Goal: Find specific page/section: Find specific page/section

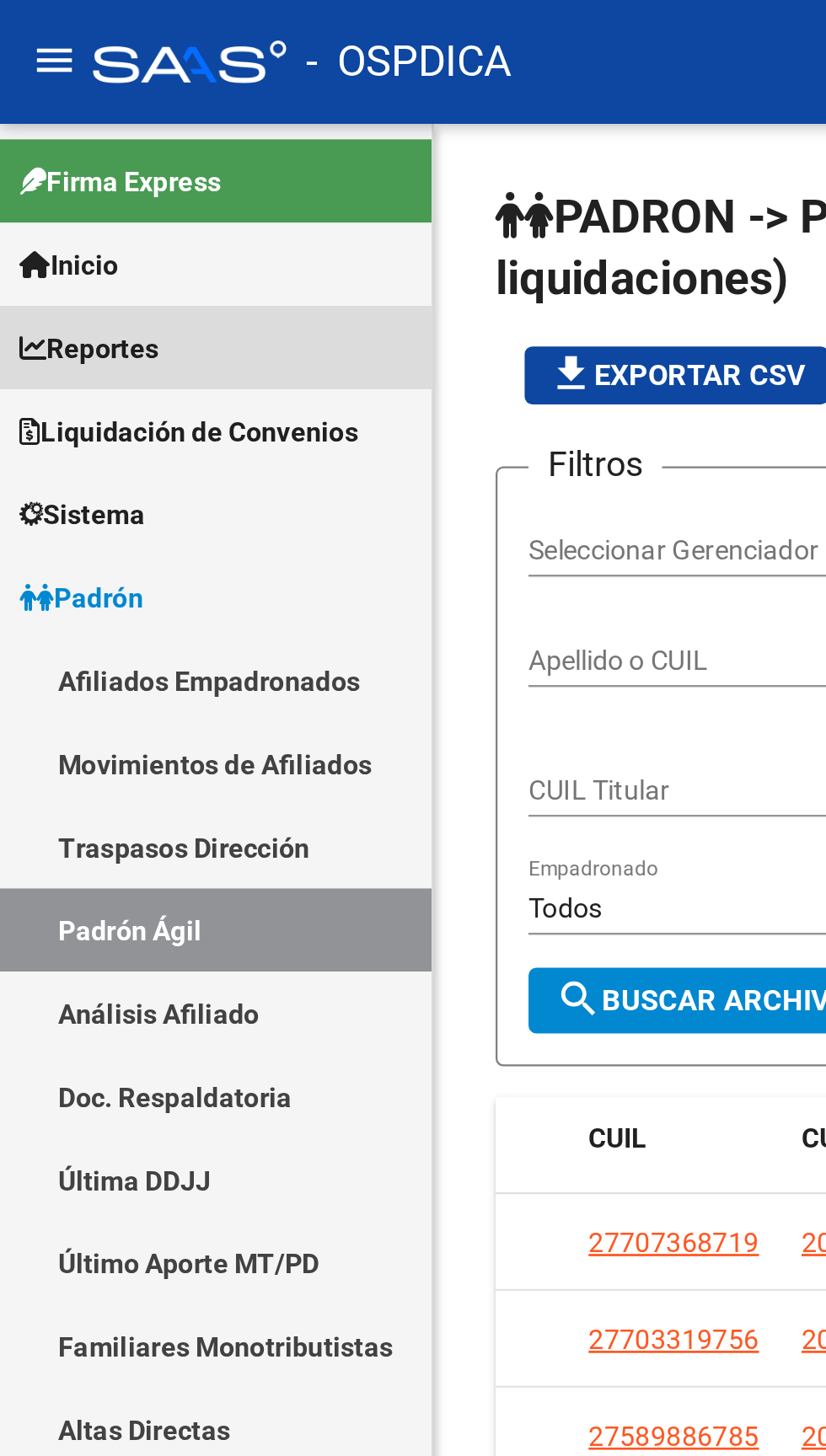
click at [69, 150] on span "Reportes" at bounding box center [38, 152] width 60 height 19
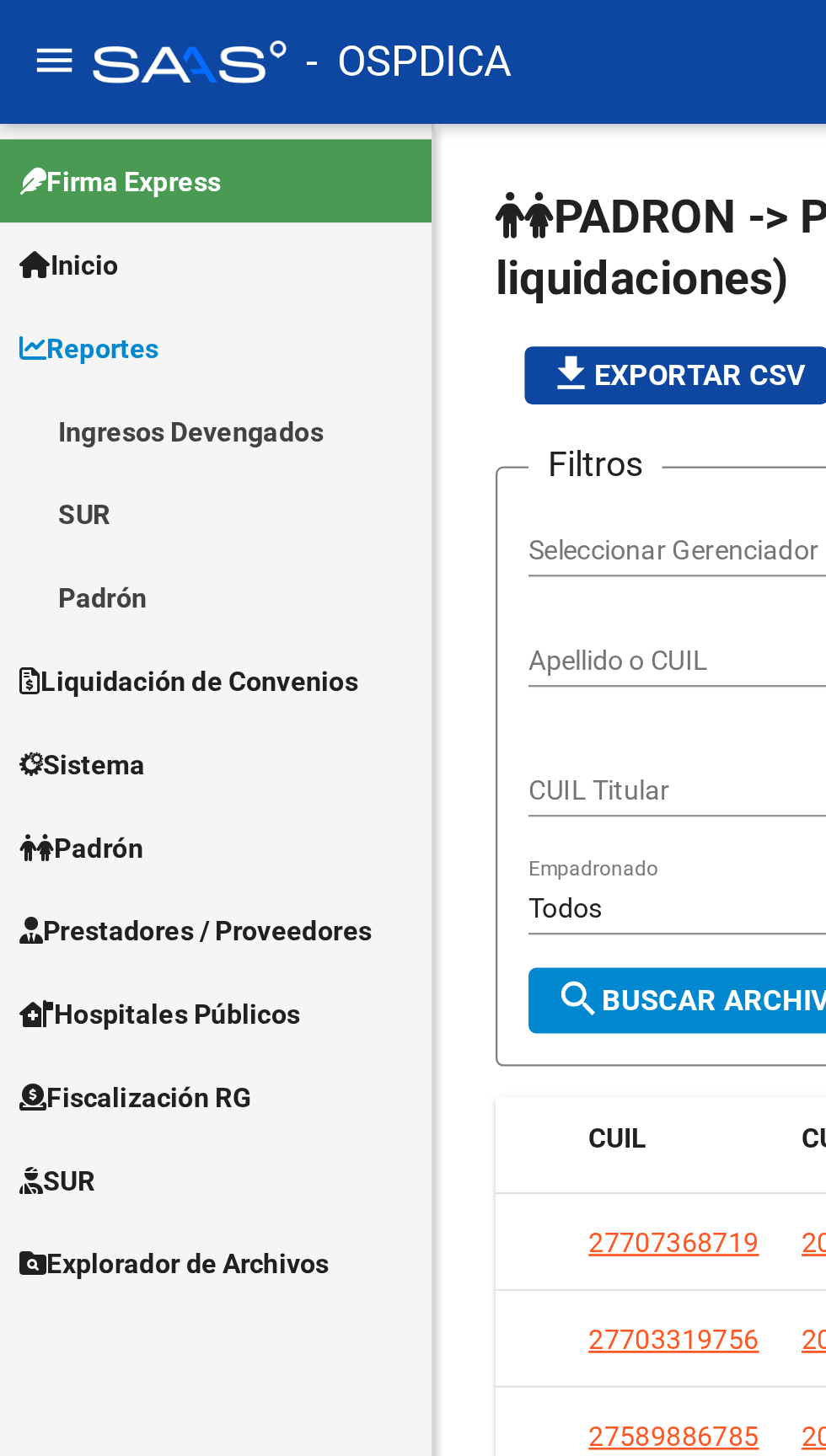
click at [56, 257] on link "Padrón" at bounding box center [93, 260] width 188 height 37
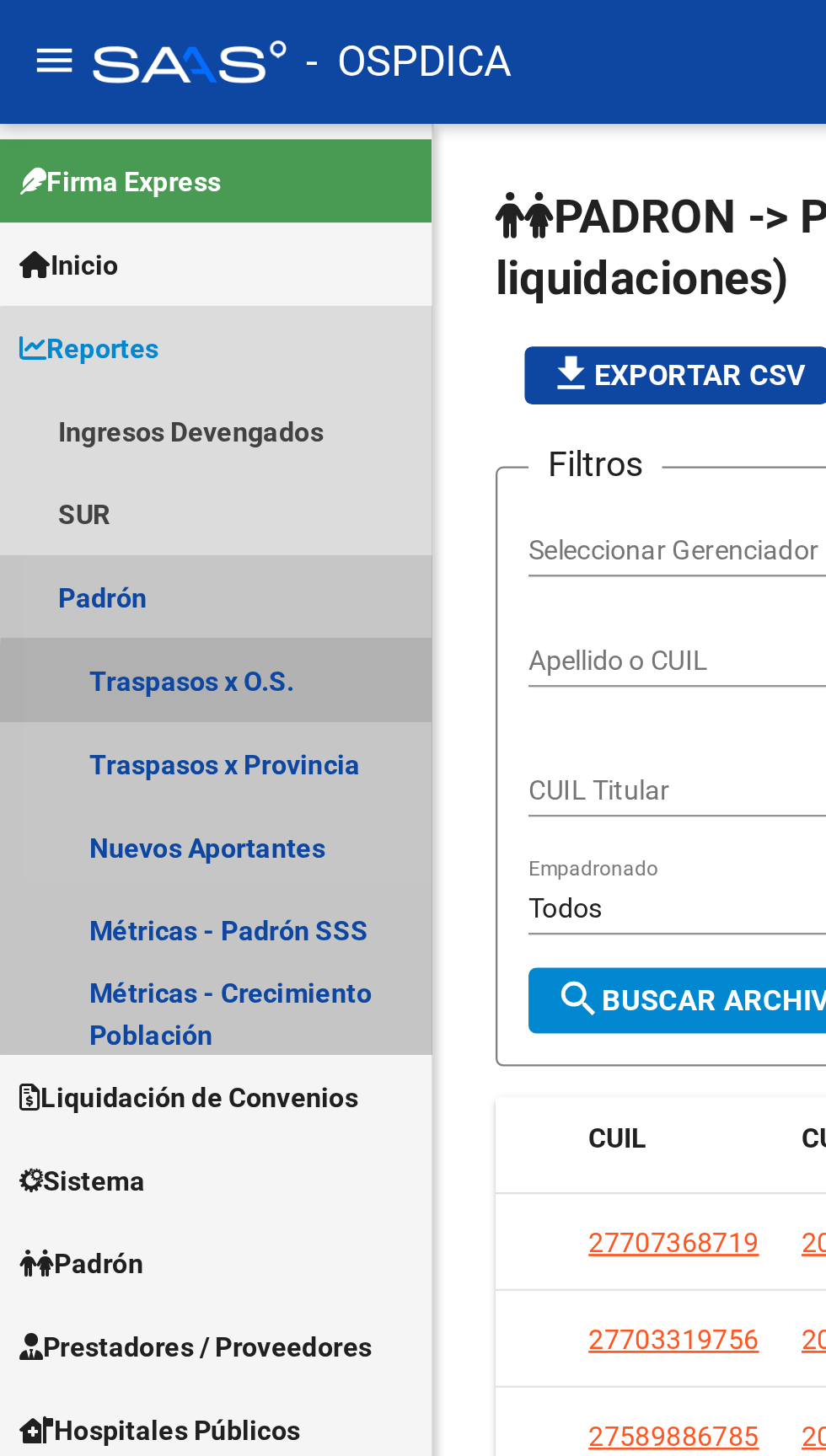
click at [113, 298] on link "Traspasos x O.S." at bounding box center [93, 296] width 188 height 37
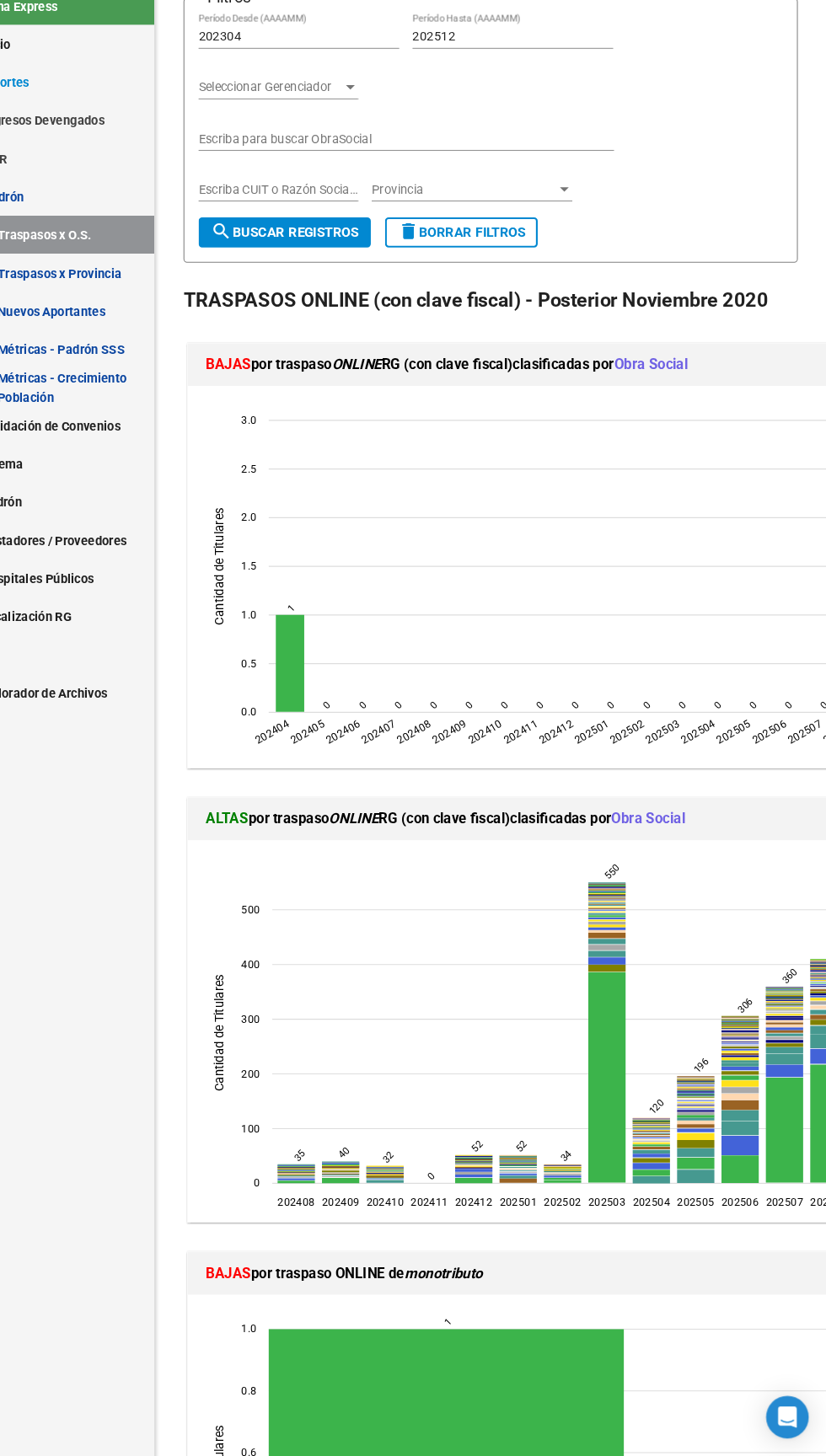
scroll to position [91, 0]
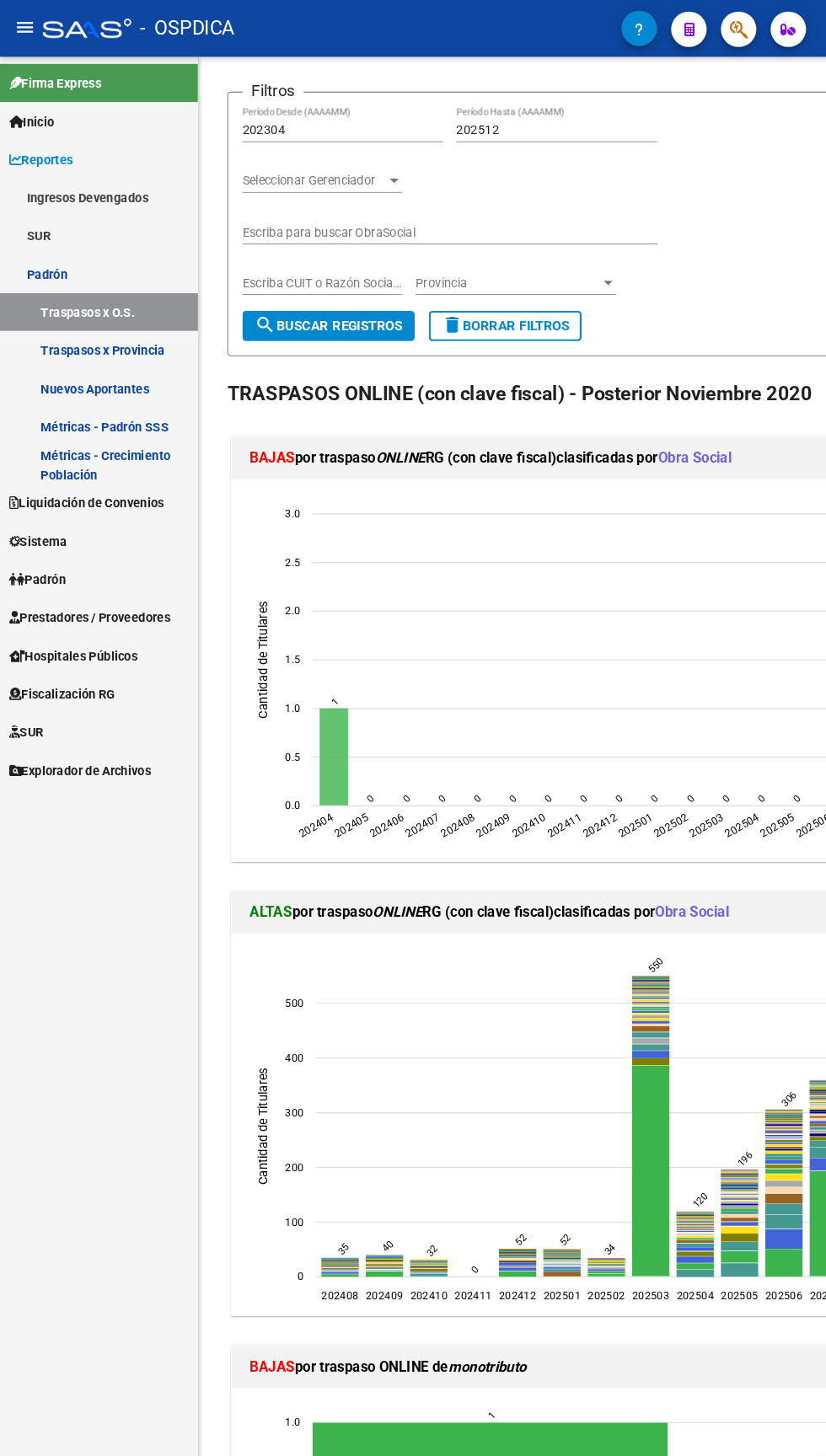
click at [320, 707] on icon "202404 113403 - DEL PERSONAL NAVAL 1" at bounding box center [317, 718] width 27 height 92
type input "DEL PERSONAL NAVAL"
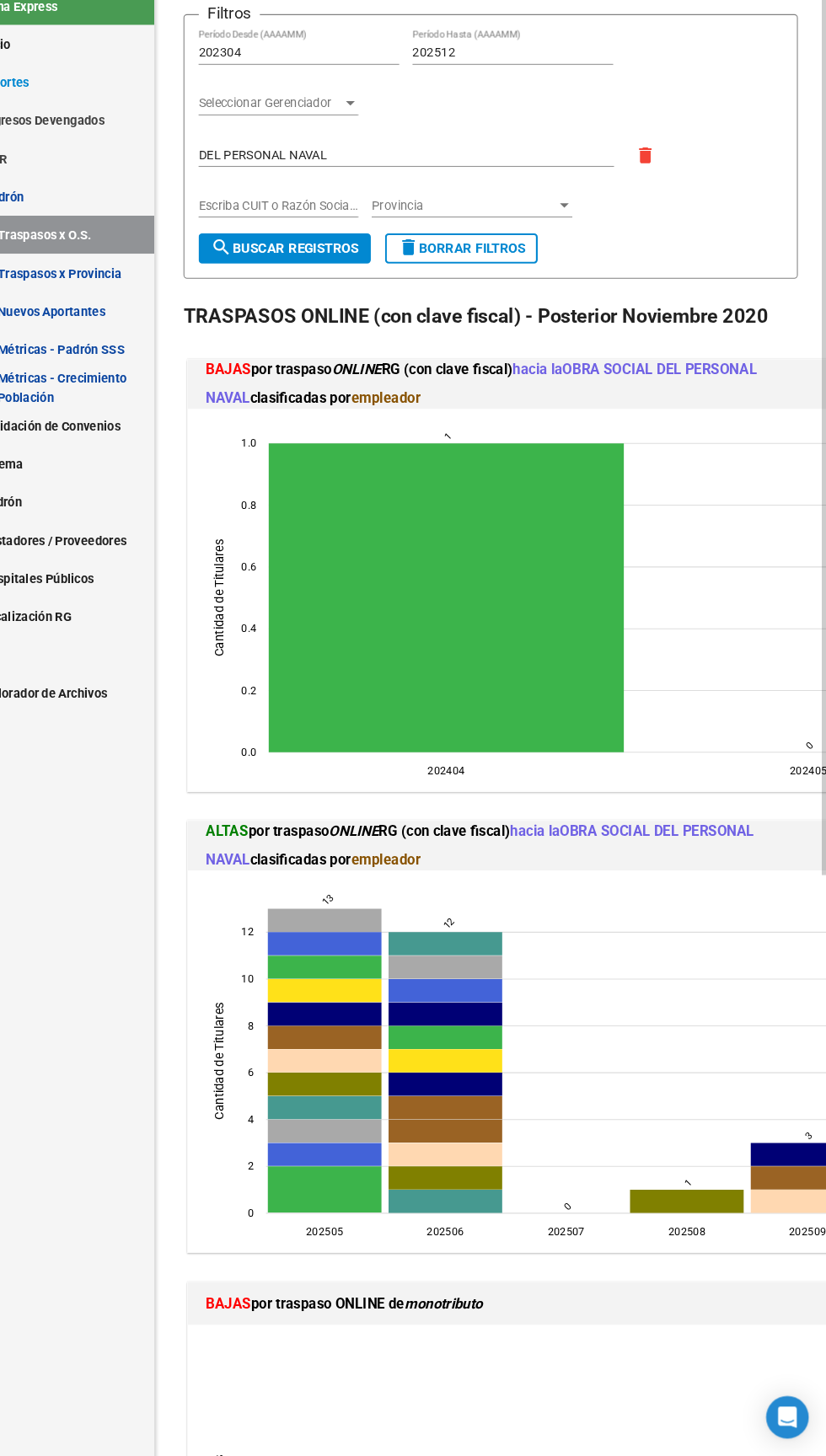
scroll to position [0, 0]
click at [56, 1142] on div "Firma Express Inicio Instructivos Contacto OS Reportes Ingresos Devengados Deta…" at bounding box center [93, 754] width 188 height 1402
